Goal: Navigation & Orientation: Find specific page/section

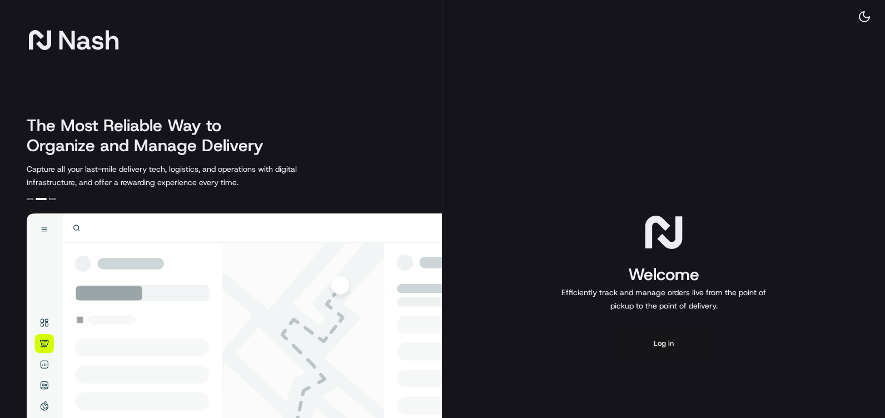
click at [677, 345] on button "Log in" at bounding box center [664, 343] width 89 height 27
click at [662, 345] on button "Log in" at bounding box center [664, 343] width 89 height 27
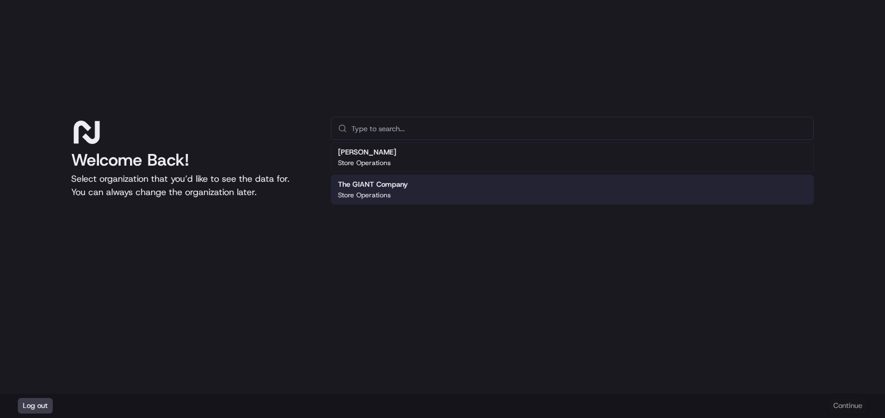
click at [454, 187] on div "The GIANT Company Store Operations" at bounding box center [572, 190] width 483 height 30
click at [853, 405] on button "Continue" at bounding box center [848, 406] width 39 height 16
